Goal: Task Accomplishment & Management: Complete application form

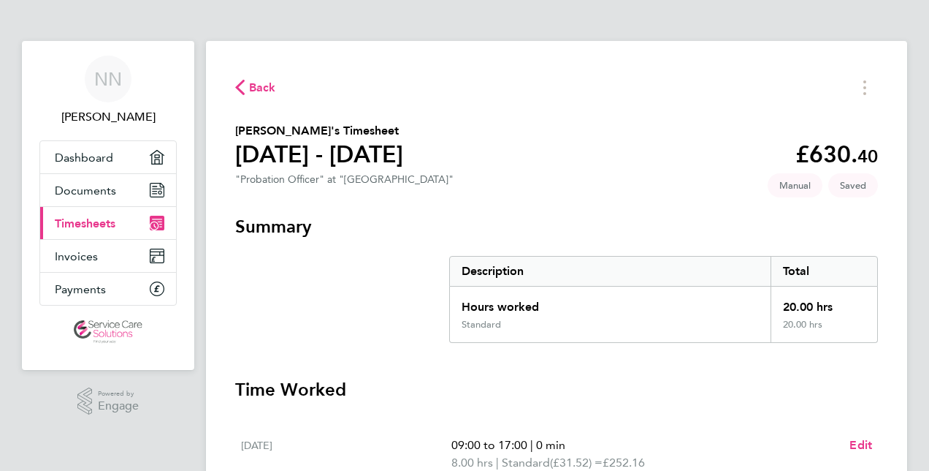
scroll to position [292, 0]
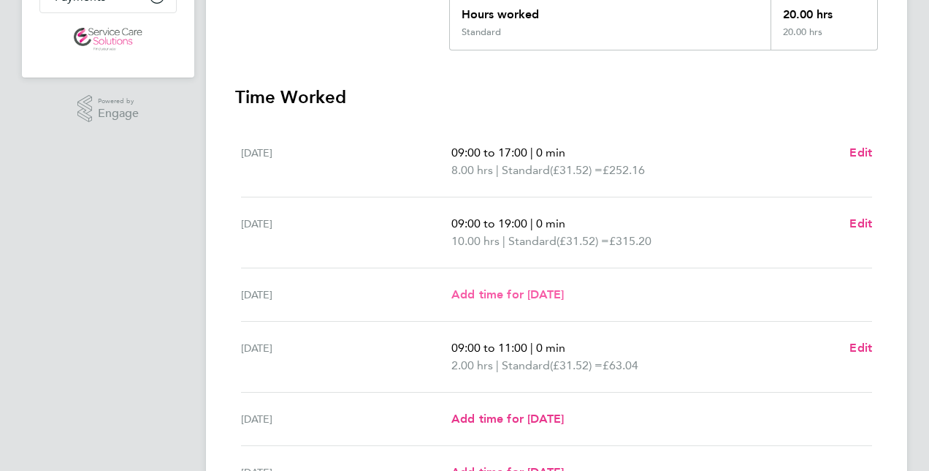
click at [564, 289] on span "Add time for [DATE]" at bounding box center [508, 294] width 113 height 14
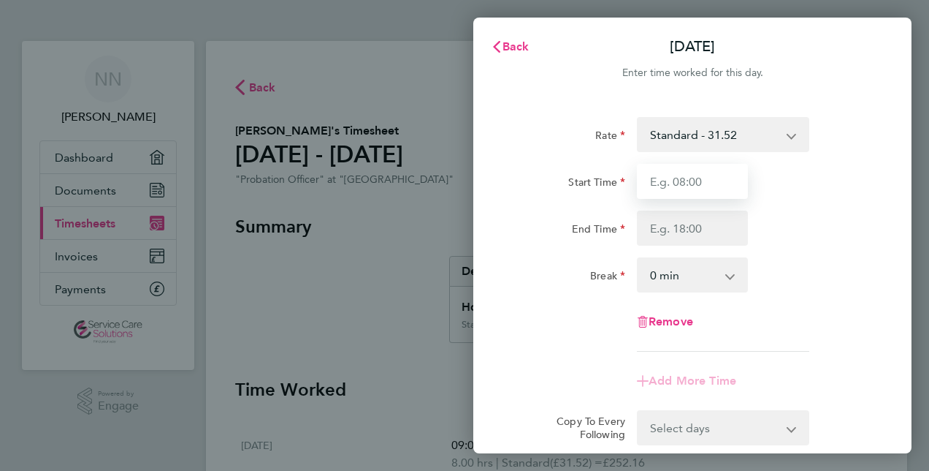
click at [688, 186] on input "Start Time" at bounding box center [692, 181] width 111 height 35
type input "09:00"
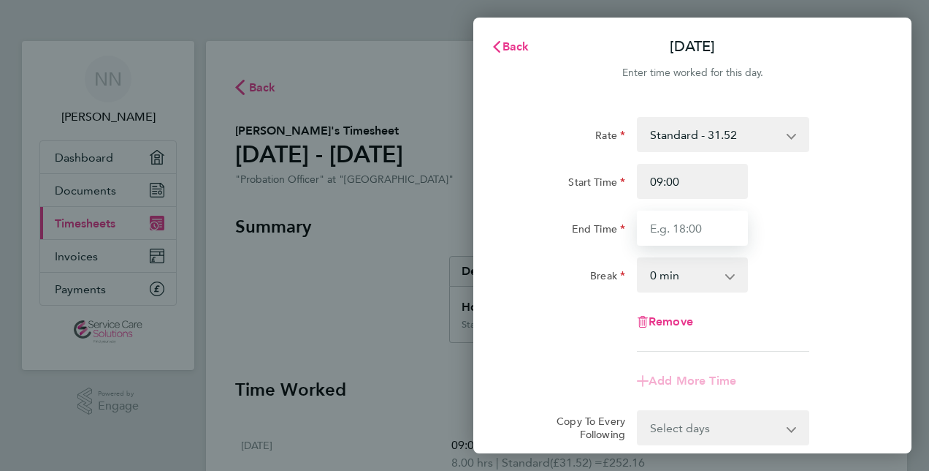
click at [728, 232] on input "End Time" at bounding box center [692, 227] width 111 height 35
type input "17:00"
click at [786, 259] on div "Rate Standard - 31.52 Start Time 09:00 End Time 17:00 Break 0 min 15 min 30 min…" at bounding box center [692, 234] width 357 height 235
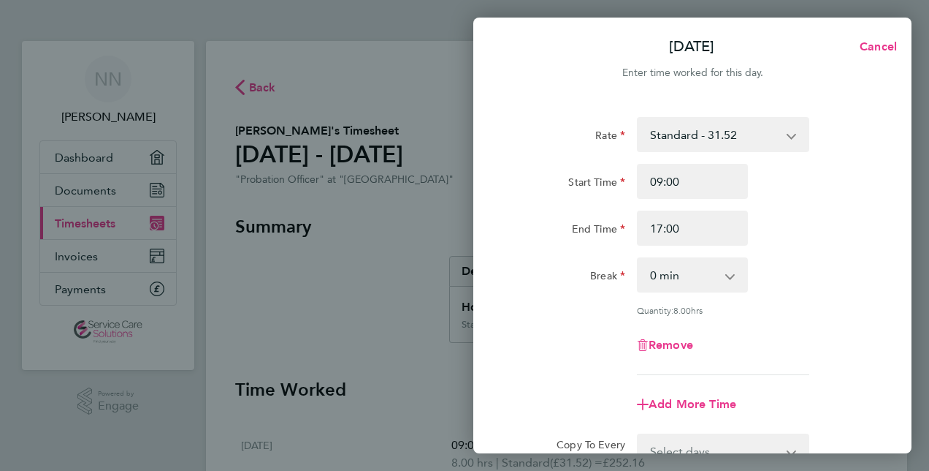
scroll to position [189, 0]
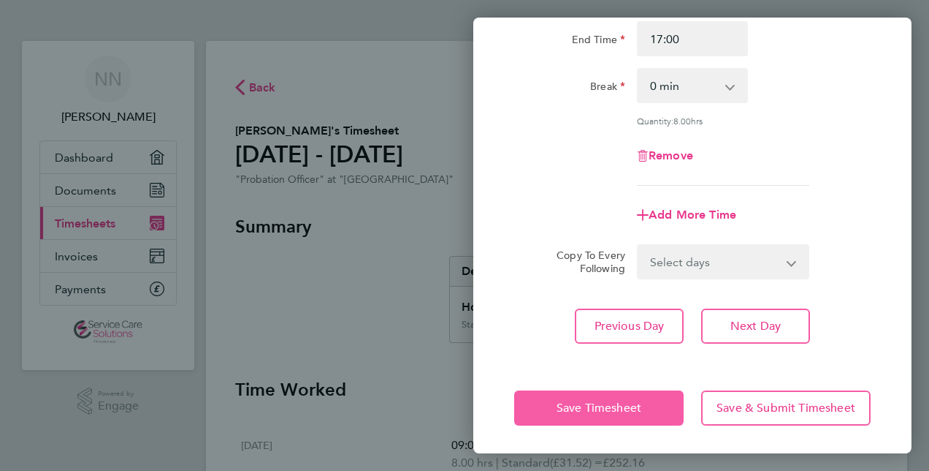
click at [547, 399] on button "Save Timesheet" at bounding box center [599, 407] width 170 height 35
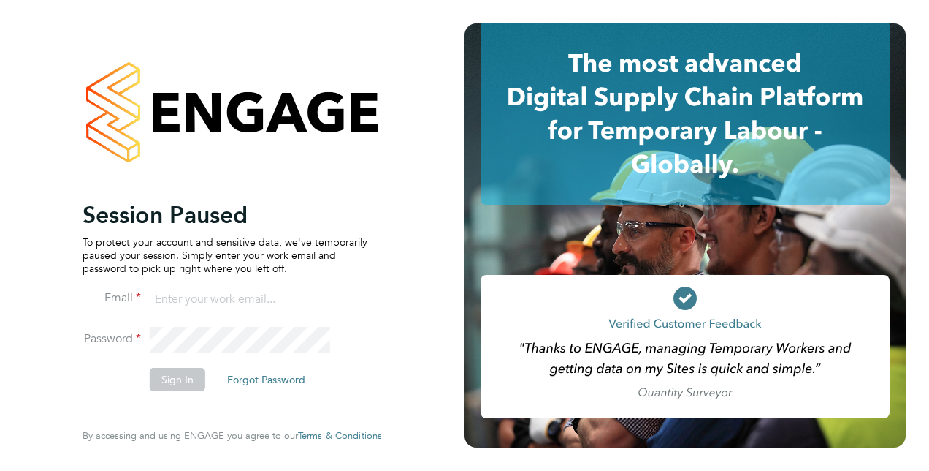
click at [244, 290] on input at bounding box center [240, 299] width 180 height 26
type input "[PERSON_NAME][EMAIL_ADDRESS][DOMAIN_NAME]"
drag, startPoint x: 172, startPoint y: 279, endPoint x: 0, endPoint y: 280, distance: 172.5
click at [0, 280] on html "Session Paused To protect your account and sensitive data, we've temporarily pa…" at bounding box center [464, 235] width 929 height 471
type input "[EMAIL_ADDRESS][DOMAIN_NAME]"
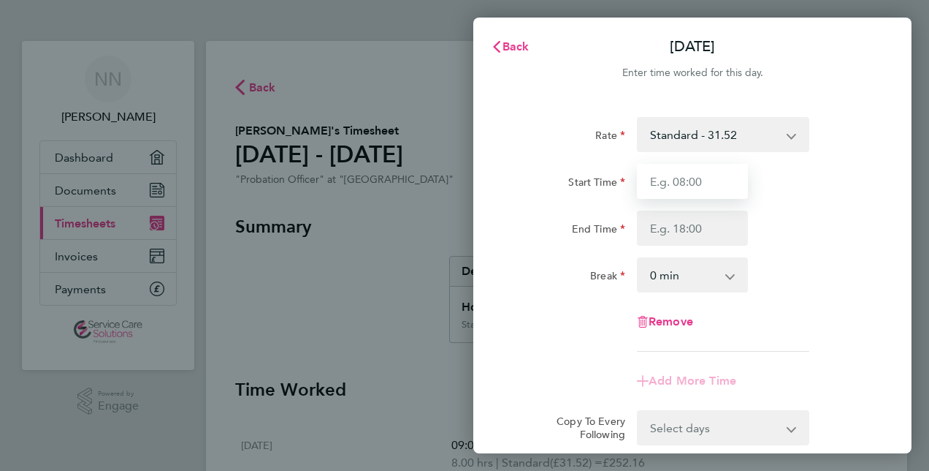
click at [695, 192] on input "Start Time" at bounding box center [692, 181] width 111 height 35
type input "09:00"
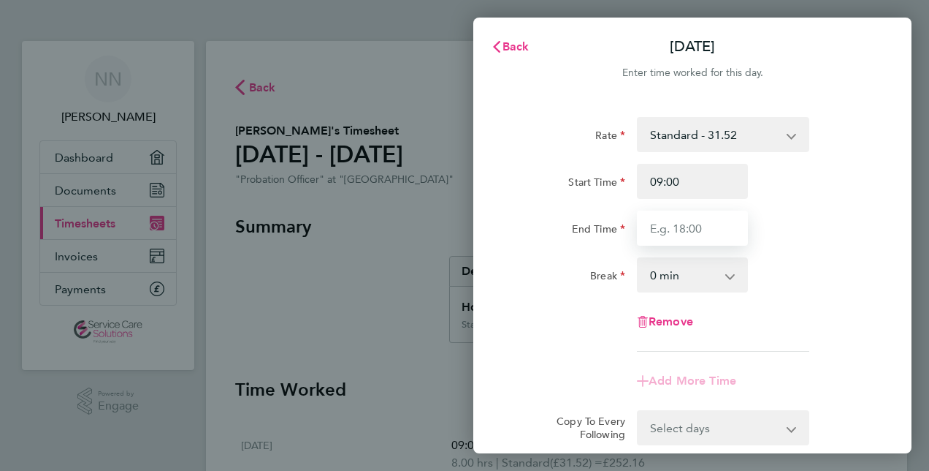
click at [680, 232] on input "End Time" at bounding box center [692, 227] width 111 height 35
type input "17:00"
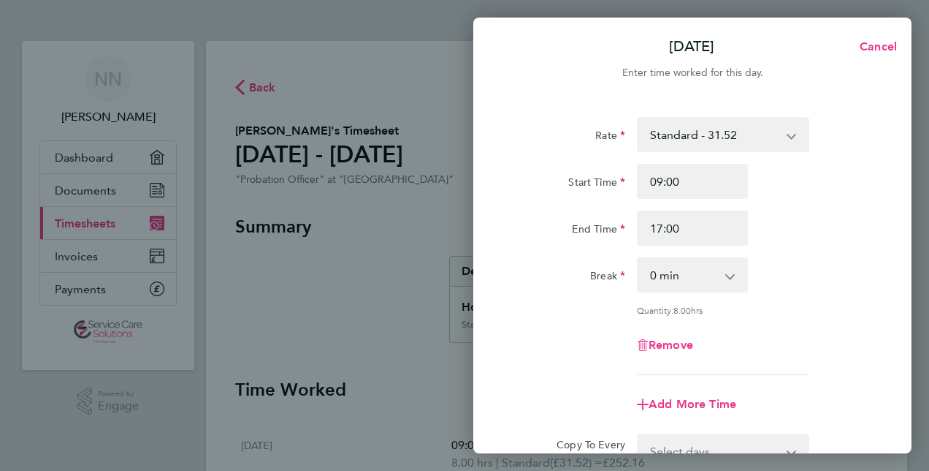
click at [771, 251] on div "Rate Standard - 31.52 Start Time 09:00 End Time 17:00 Break 0 min 15 min 30 min…" at bounding box center [692, 246] width 357 height 258
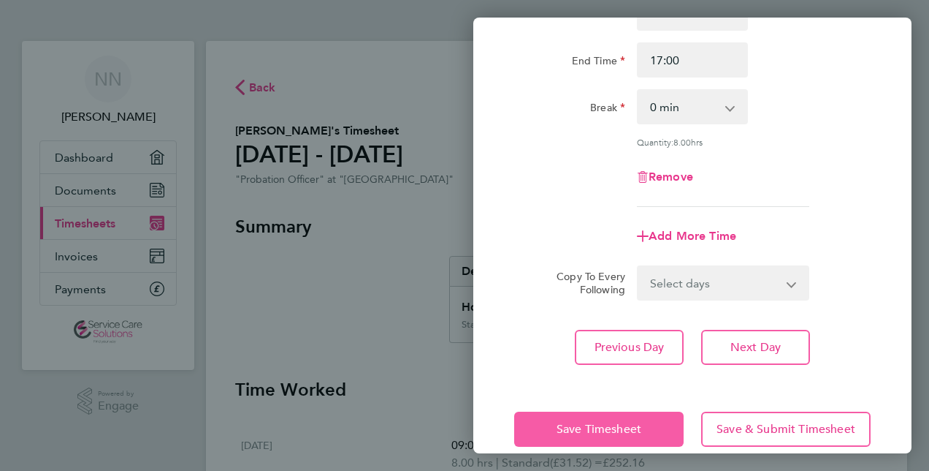
scroll to position [189, 0]
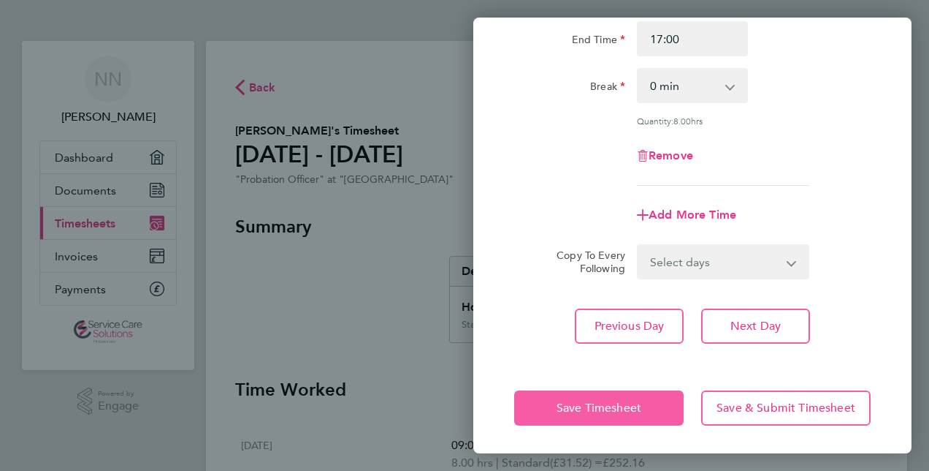
click at [545, 408] on button "Save Timesheet" at bounding box center [599, 407] width 170 height 35
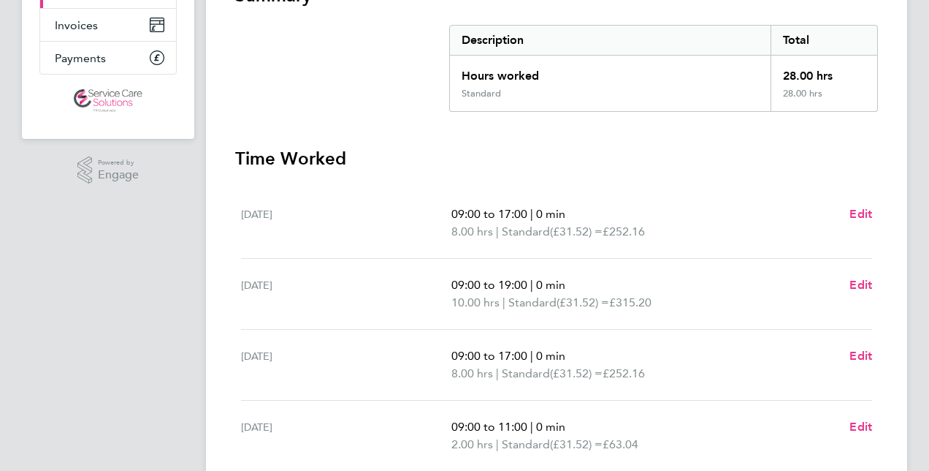
scroll to position [292, 0]
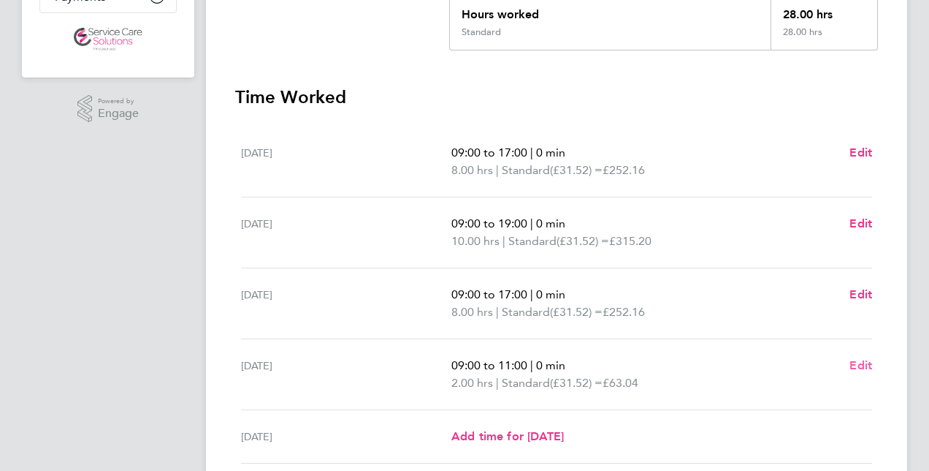
click at [852, 361] on span "Edit" at bounding box center [861, 365] width 23 height 14
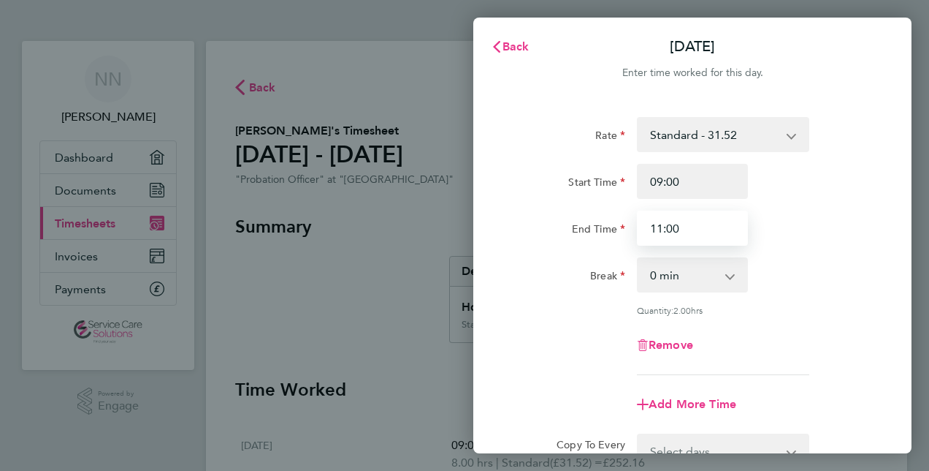
drag, startPoint x: 680, startPoint y: 228, endPoint x: 615, endPoint y: 229, distance: 65.8
click at [615, 229] on div "End Time 11:00" at bounding box center [693, 227] width 368 height 35
type input "17:00"
click at [575, 306] on div "Quantity: 8.00 hrs" at bounding box center [693, 310] width 368 height 12
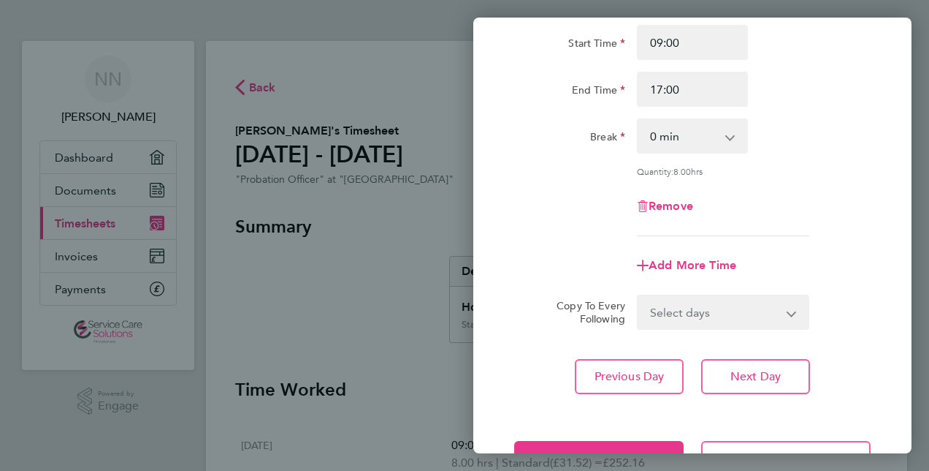
scroll to position [189, 0]
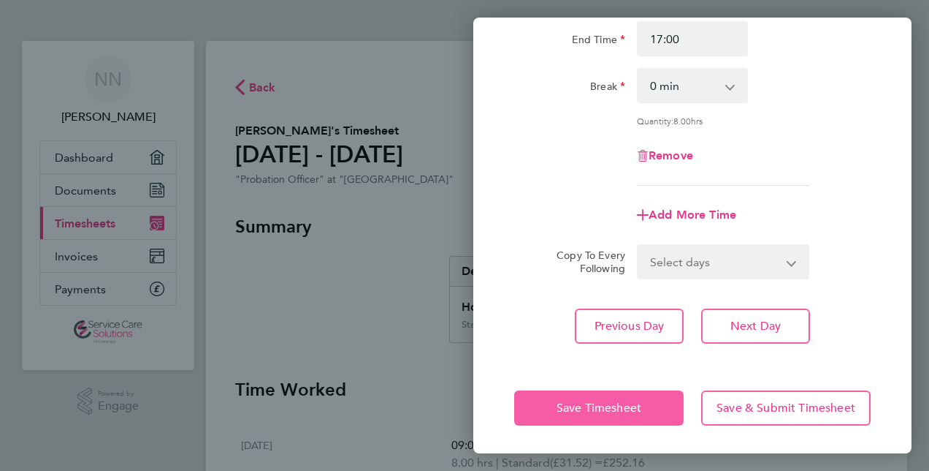
click at [552, 407] on button "Save Timesheet" at bounding box center [599, 407] width 170 height 35
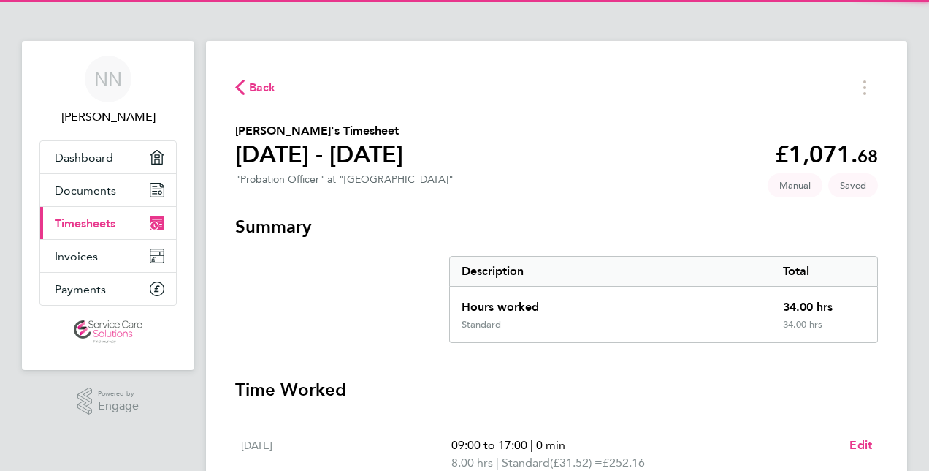
click at [390, 266] on section "Summary Description Total Hours worked 34.00 hrs Standard 34.00 hrs" at bounding box center [556, 279] width 643 height 128
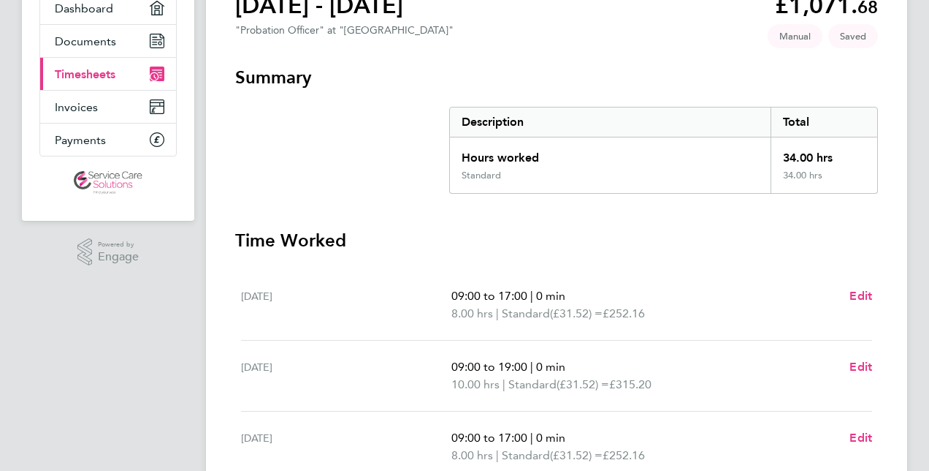
scroll to position [292, 0]
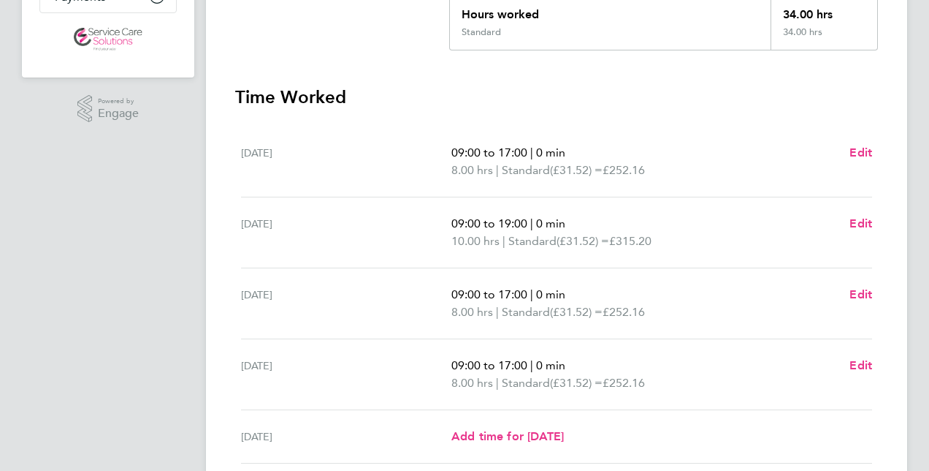
click at [468, 132] on div "Mon 01 Sep 09:00 to 17:00 | 0 min 8.00 hrs | Standard (£31.52) = £252.16 Edit" at bounding box center [556, 161] width 631 height 71
